Goal: Task Accomplishment & Management: Use online tool/utility

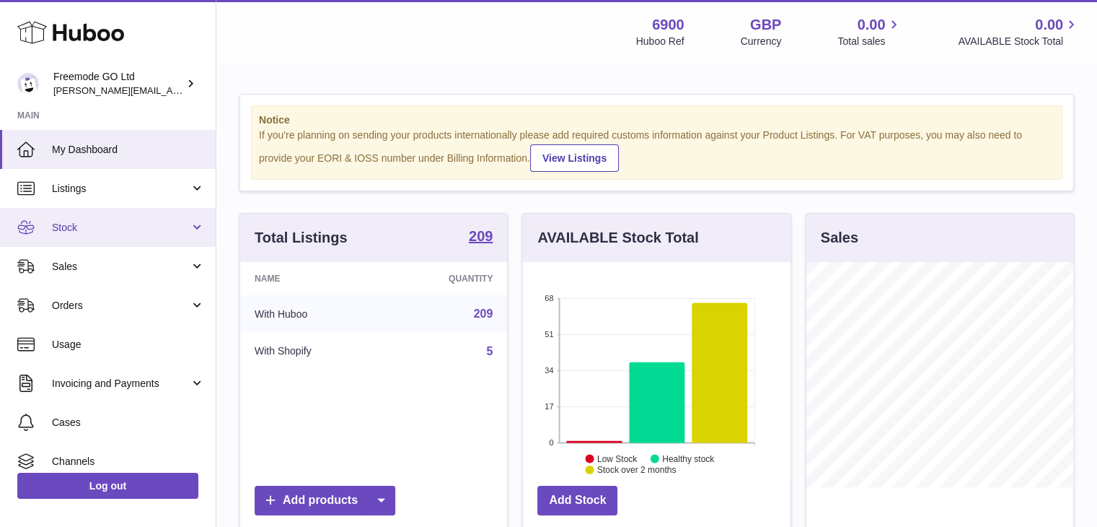
click at [73, 233] on span "Stock" at bounding box center [121, 228] width 138 height 14
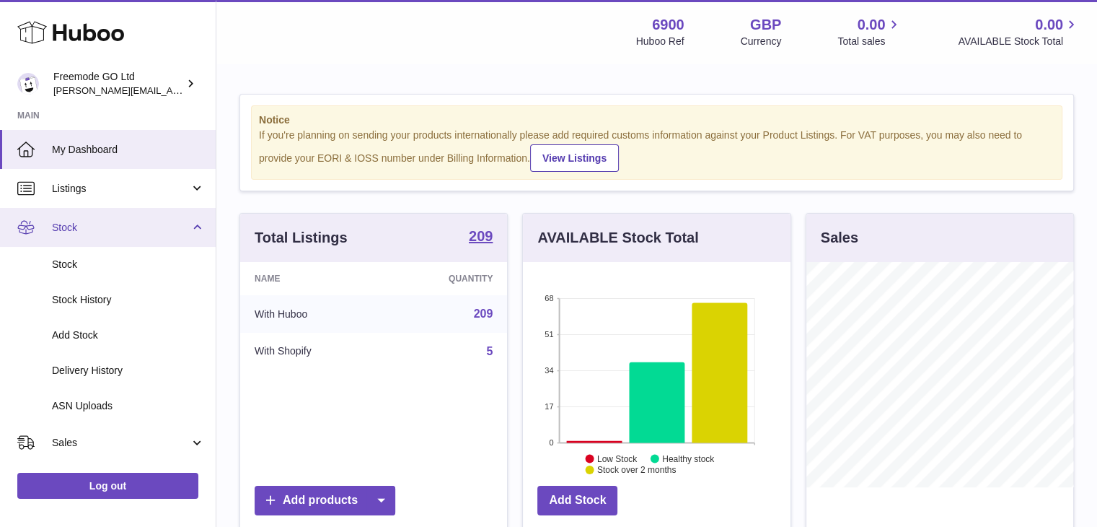
click at [73, 233] on span "Stock" at bounding box center [121, 228] width 138 height 14
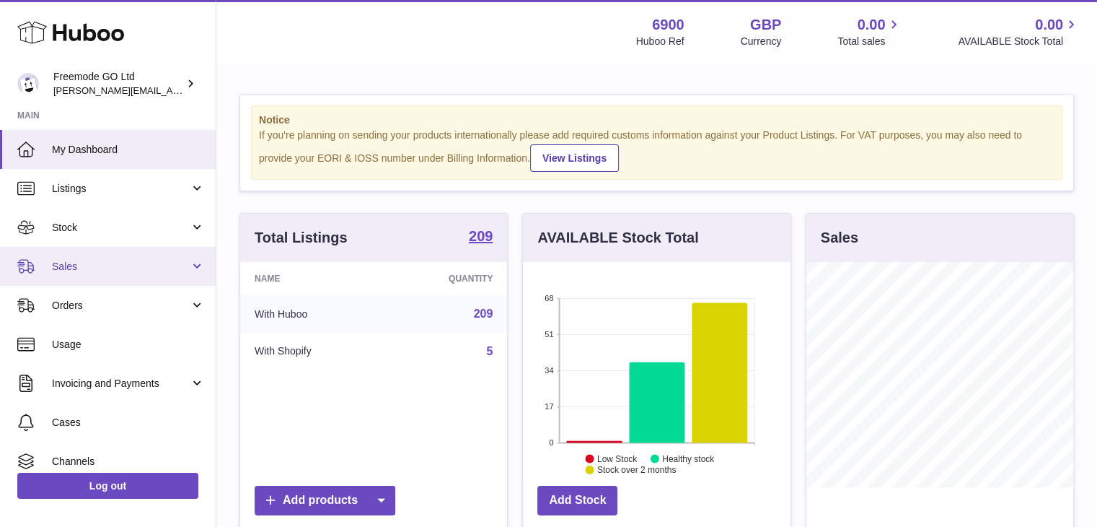
click at [93, 266] on span "Sales" at bounding box center [121, 267] width 138 height 14
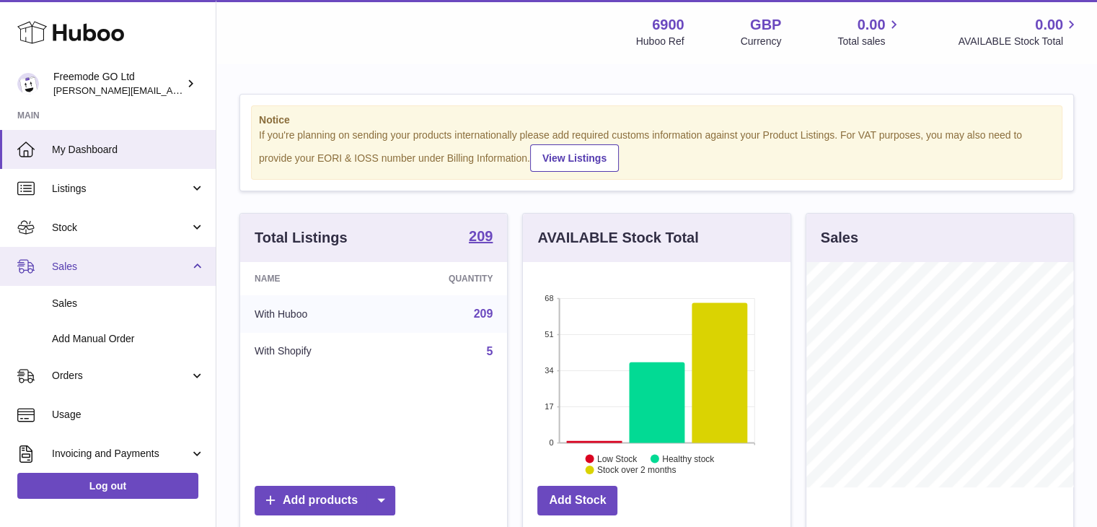
click at [93, 266] on span "Sales" at bounding box center [121, 267] width 138 height 14
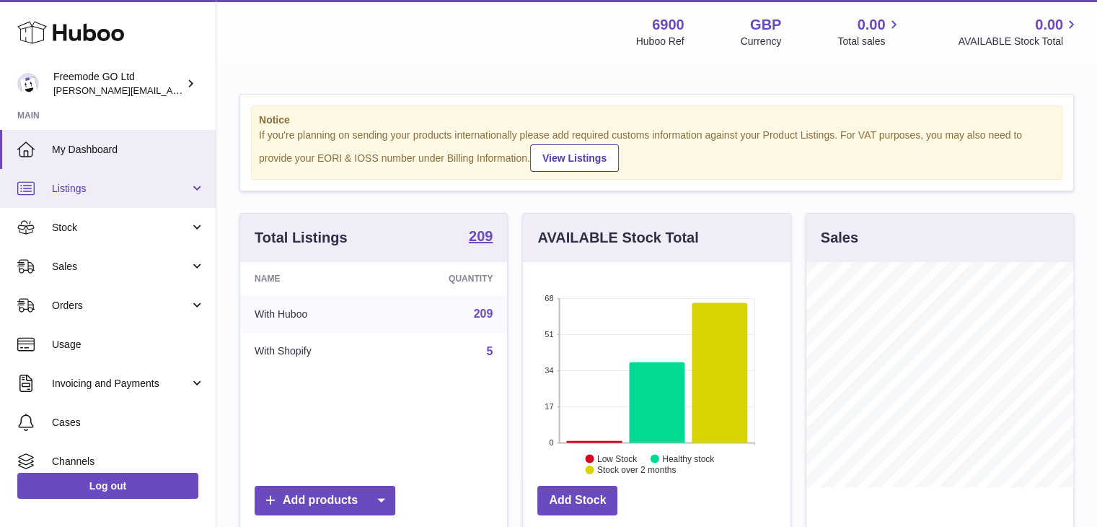
click at [105, 203] on link "Listings" at bounding box center [108, 188] width 216 height 39
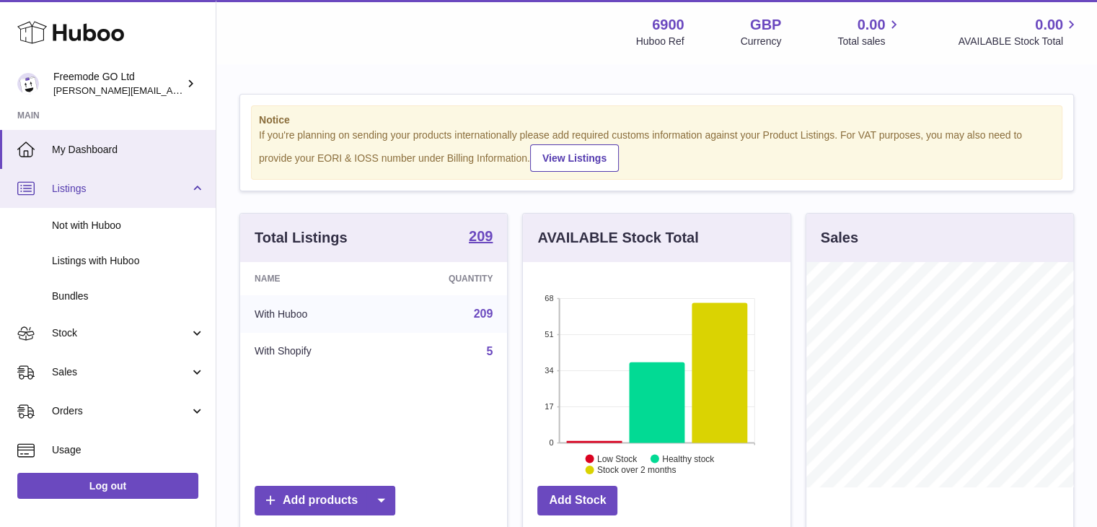
click at [108, 195] on link "Listings" at bounding box center [108, 188] width 216 height 39
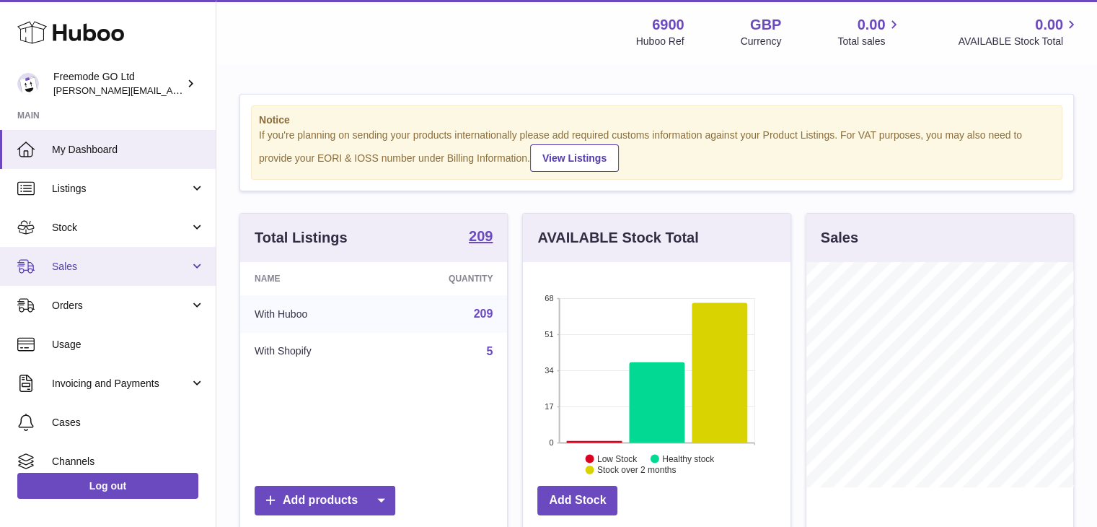
click at [104, 257] on link "Sales" at bounding box center [108, 266] width 216 height 39
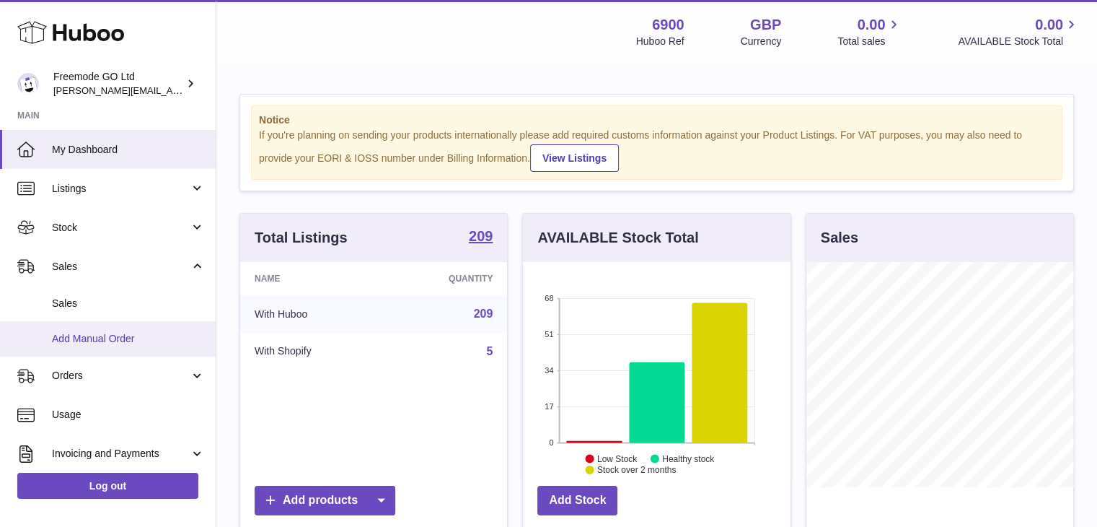
click at [95, 330] on link "Add Manual Order" at bounding box center [108, 338] width 216 height 35
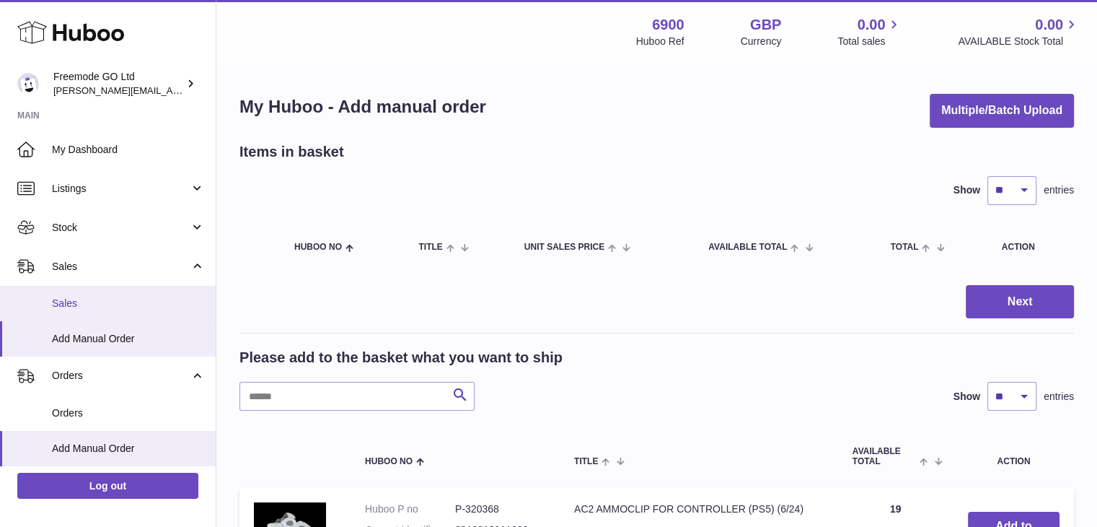
click at [123, 308] on span "Sales" at bounding box center [128, 303] width 153 height 14
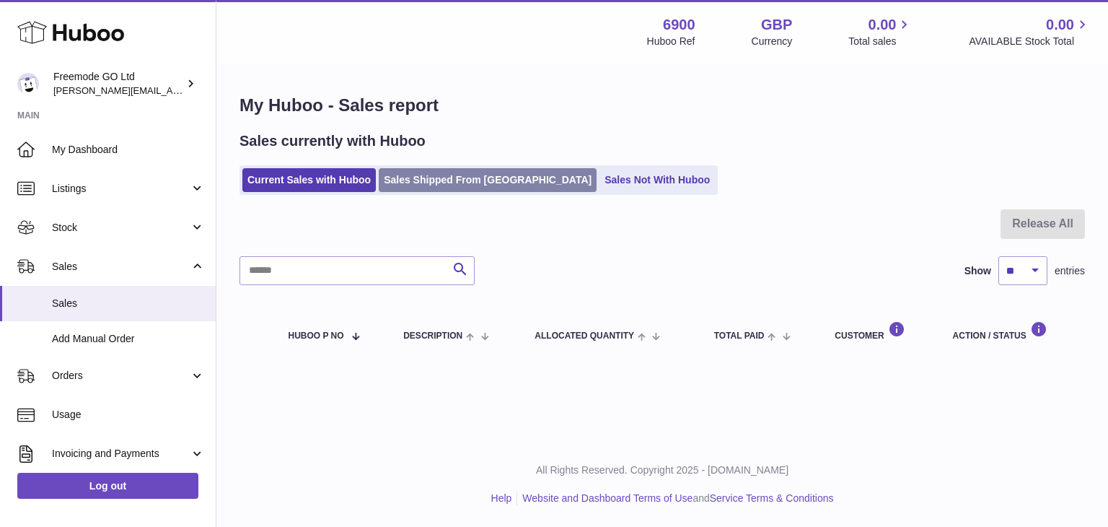
click at [452, 180] on link "Sales Shipped From Huboo" at bounding box center [488, 180] width 218 height 24
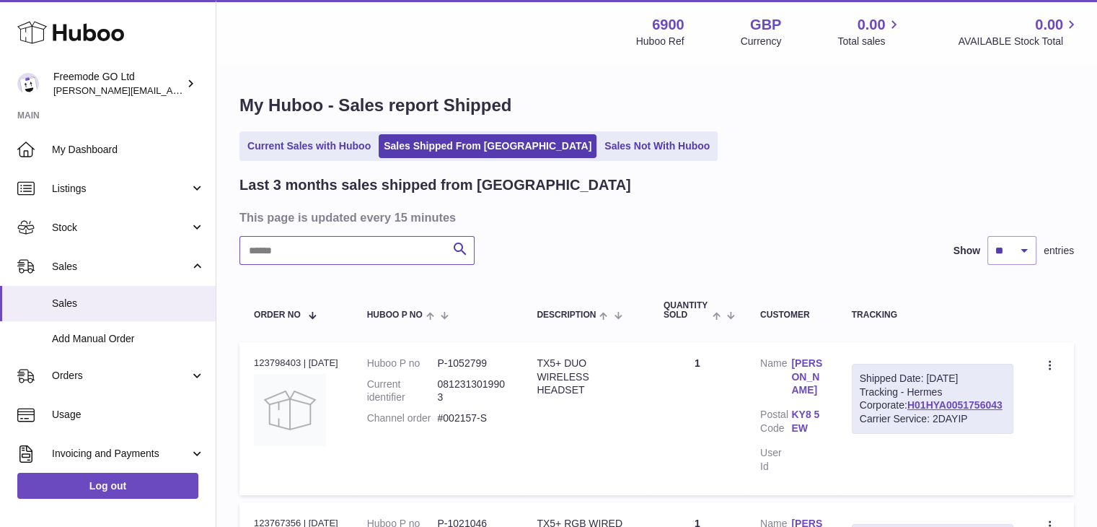
click at [322, 256] on input "text" at bounding box center [356, 250] width 235 height 29
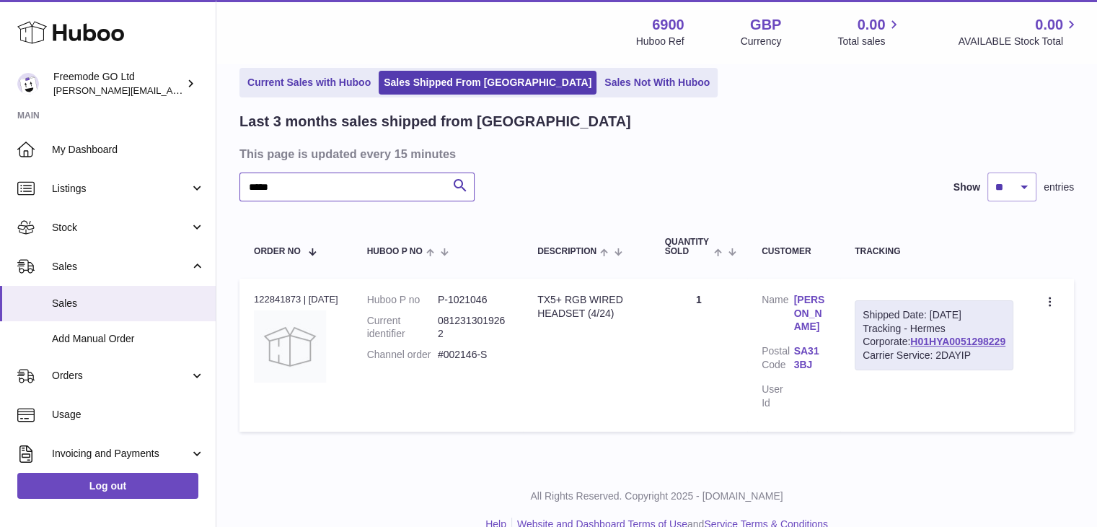
scroll to position [86, 0]
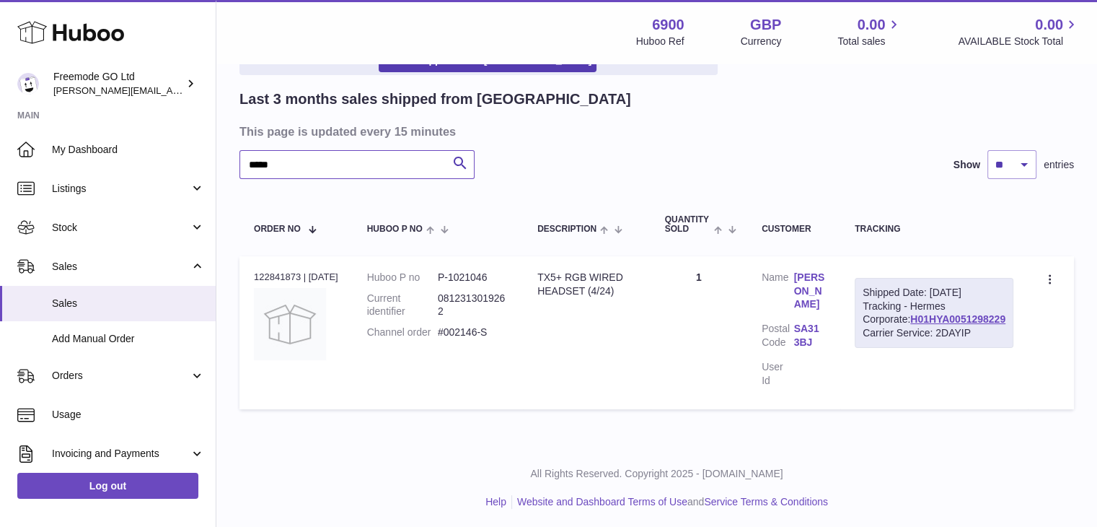
type input "*****"
drag, startPoint x: 1013, startPoint y: 347, endPoint x: 910, endPoint y: 343, distance: 104.0
click at [910, 343] on td "Shipped Date: 14th Aug 2025 Tracking - Hermes Corporate: H01HYA0051298229 Carri…" at bounding box center [934, 332] width 188 height 153
copy link "H01HYA0051298229"
click at [1061, 283] on td "Create a ticket Duplicate Order" at bounding box center [1051, 332] width 46 height 153
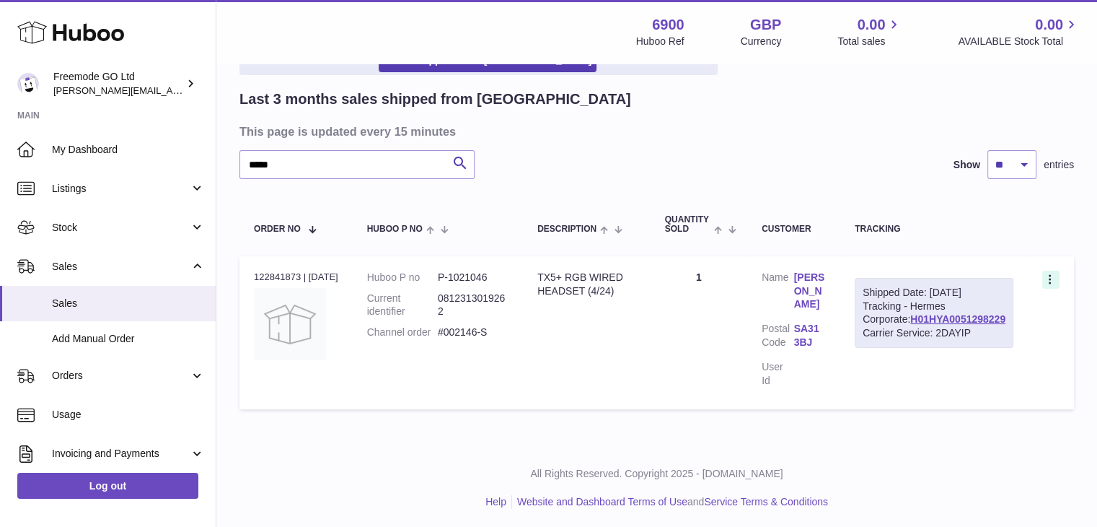
click at [1048, 281] on icon at bounding box center [1051, 280] width 17 height 14
click at [961, 339] on li "Duplicate Order" at bounding box center [987, 342] width 144 height 31
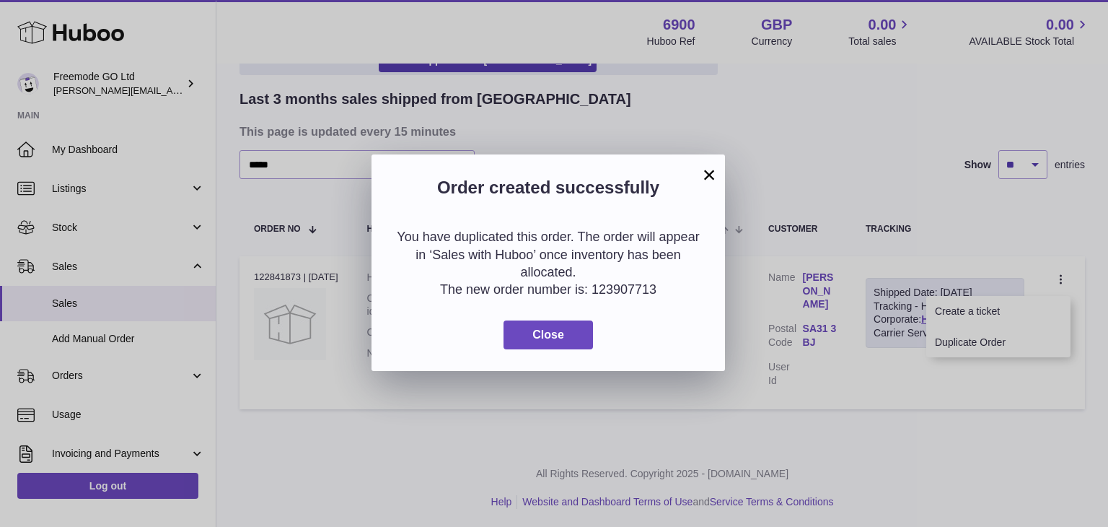
click at [544, 312] on div "You have duplicated this order. The order will appear in ‘Sales with Huboo’ onc…" at bounding box center [547, 288] width 353 height 164
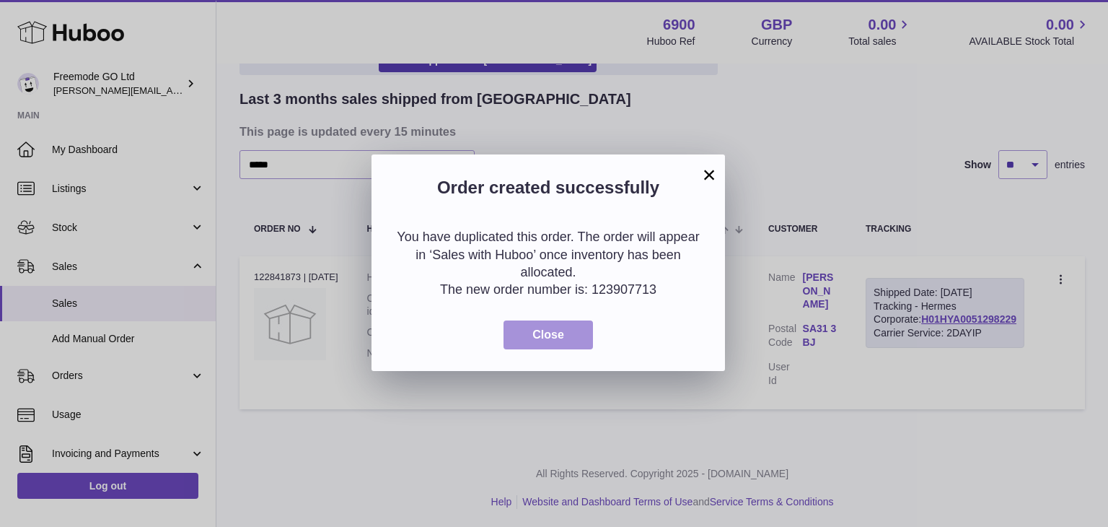
click at [533, 327] on button "Close" at bounding box center [547, 335] width 89 height 30
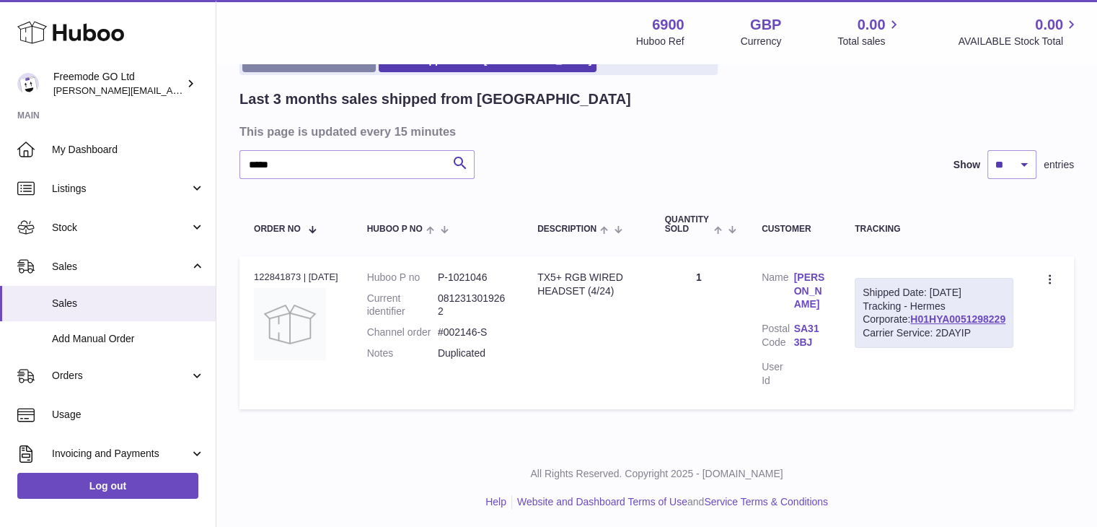
click at [317, 66] on link "Current Sales with Huboo" at bounding box center [308, 60] width 133 height 24
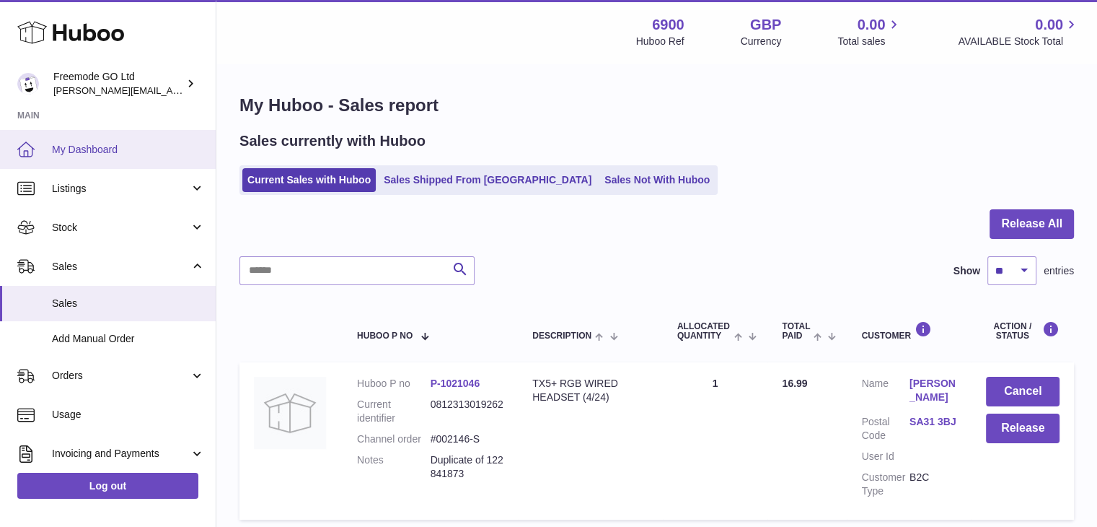
click at [83, 138] on link "My Dashboard" at bounding box center [108, 149] width 216 height 39
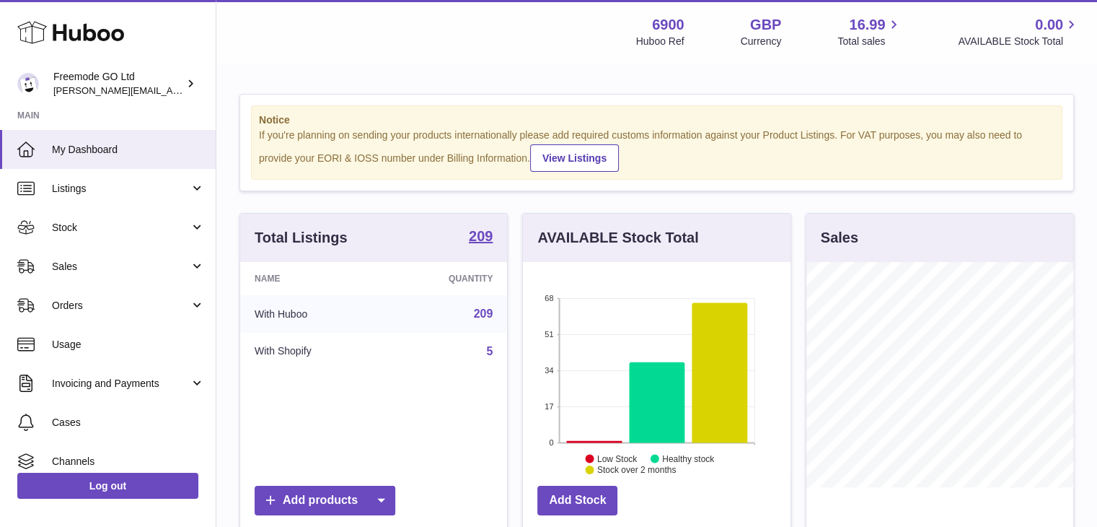
scroll to position [225, 268]
click at [14, 50] on div "Huboo" at bounding box center [108, 33] width 216 height 63
click at [20, 71] on link "Freemode GO Ltd lenka.smikniarova@gioteck.com" at bounding box center [108, 84] width 216 height 38
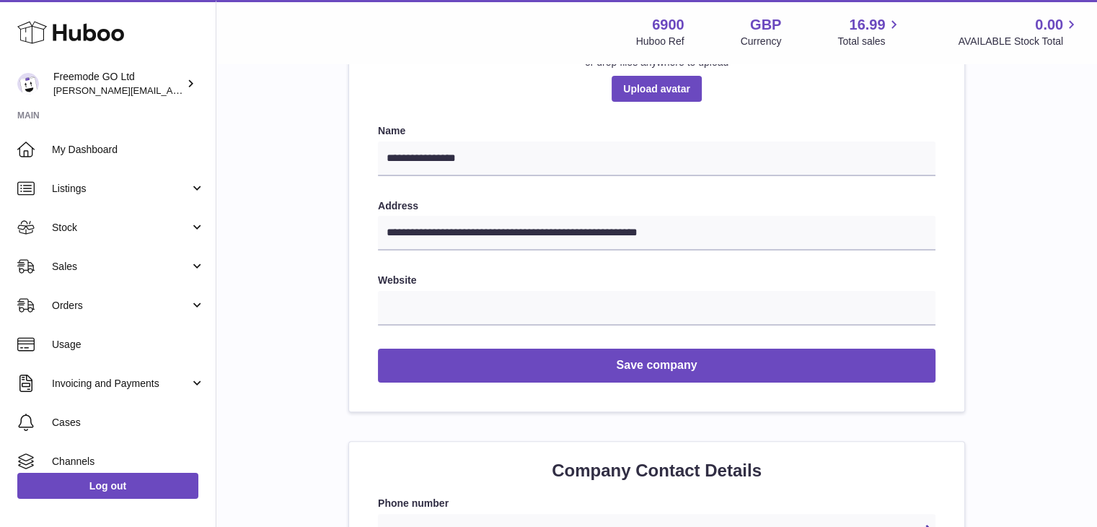
scroll to position [283, 0]
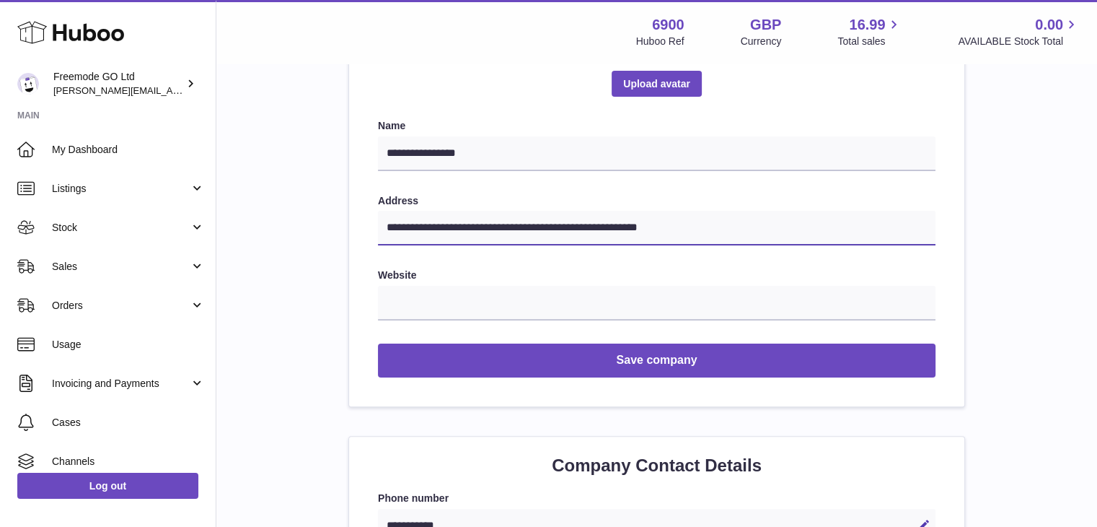
drag, startPoint x: 701, startPoint y: 232, endPoint x: 291, endPoint y: 256, distance: 410.4
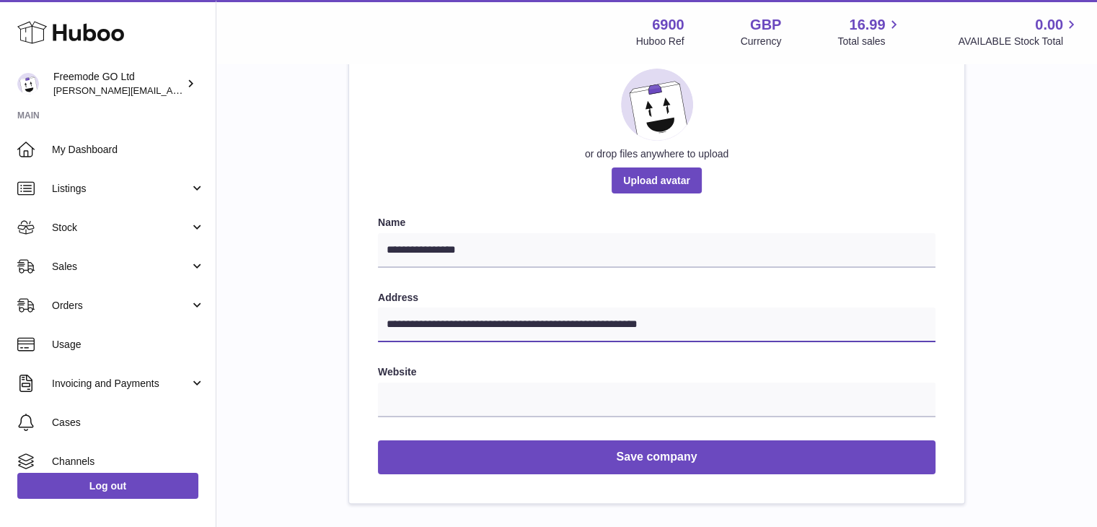
scroll to position [0, 0]
